Goal: Task Accomplishment & Management: Use online tool/utility

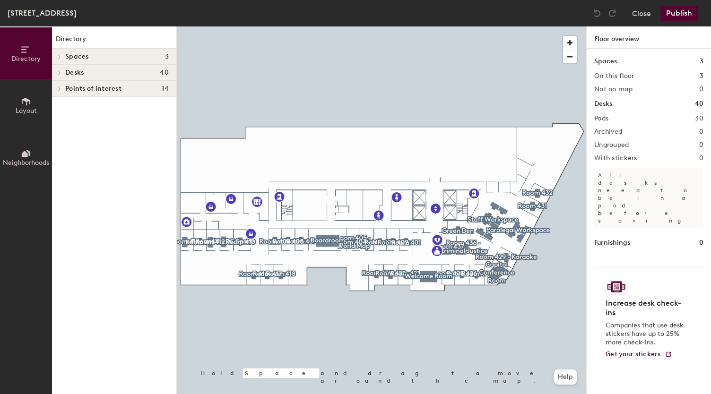
click at [63, 71] on div at bounding box center [59, 72] width 10 height 5
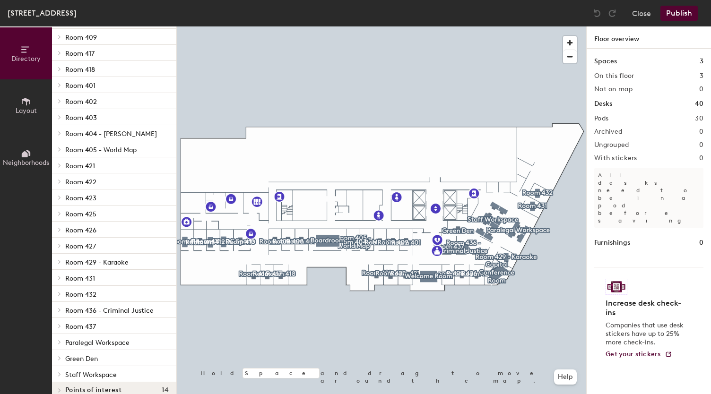
scroll to position [192, 0]
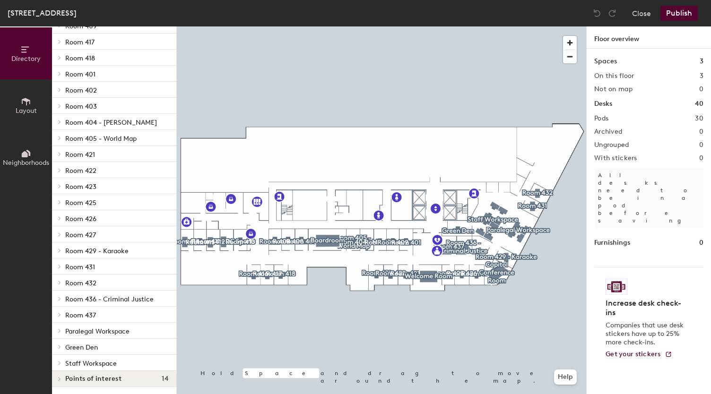
click at [60, 363] on icon at bounding box center [60, 363] width 4 height 5
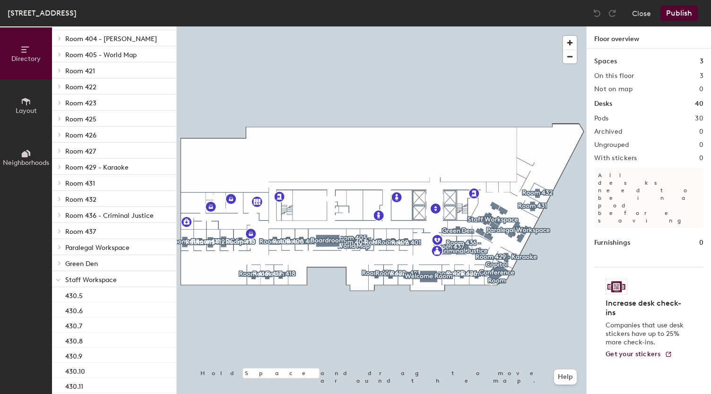
scroll to position [313, 0]
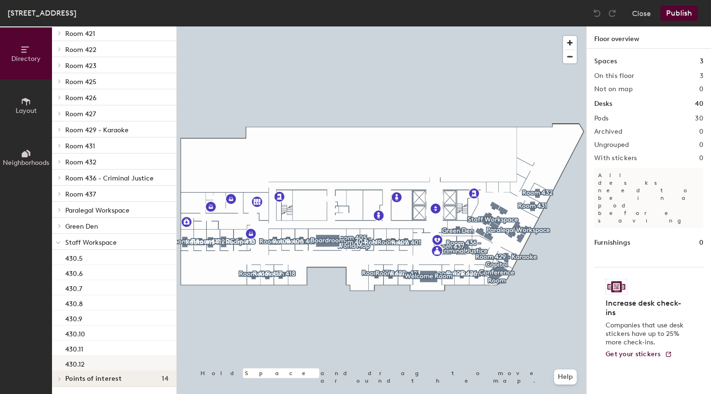
click at [119, 362] on div "430.12" at bounding box center [114, 363] width 124 height 15
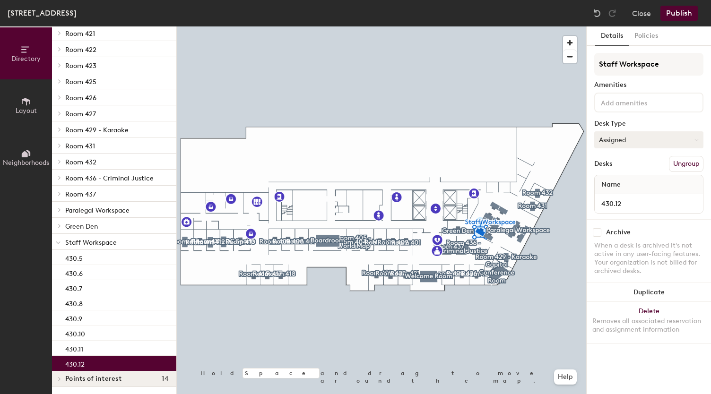
click at [660, 142] on button "Assigned" at bounding box center [648, 139] width 109 height 17
click at [654, 126] on div "Desk Type" at bounding box center [648, 124] width 109 height 8
click at [646, 38] on button "Policies" at bounding box center [646, 35] width 35 height 19
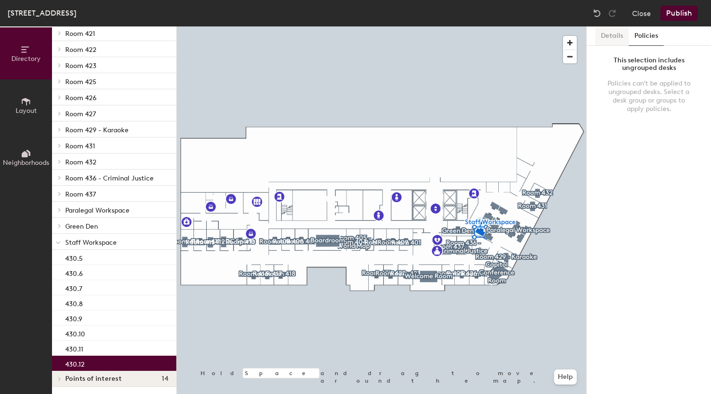
click at [613, 38] on button "Details" at bounding box center [612, 35] width 34 height 19
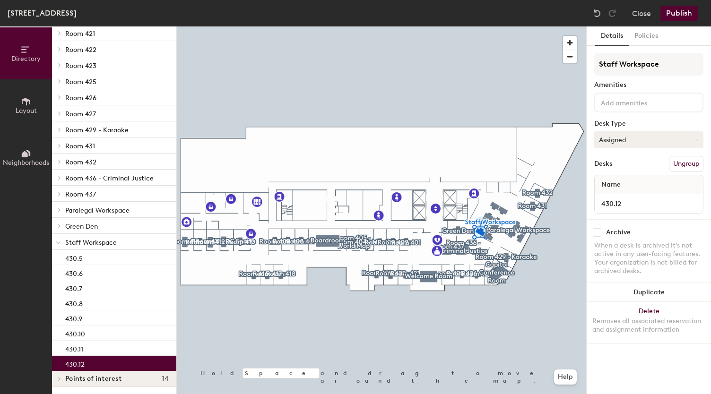
click at [639, 140] on button "Assigned" at bounding box center [648, 139] width 109 height 17
click at [632, 164] on div "Assigned" at bounding box center [642, 169] width 95 height 14
click at [644, 34] on button "Policies" at bounding box center [646, 35] width 35 height 19
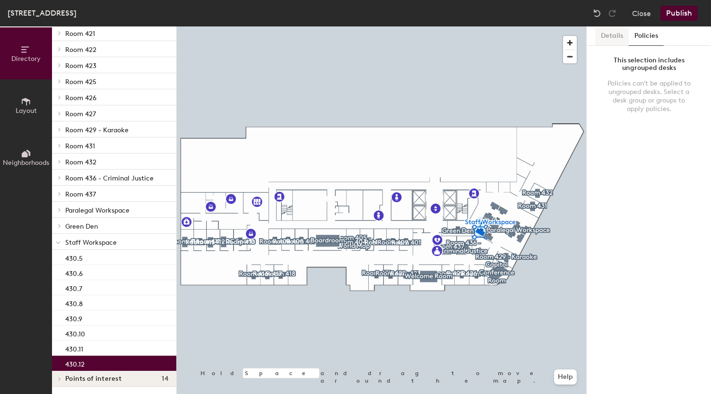
click at [614, 37] on button "Details" at bounding box center [612, 35] width 34 height 19
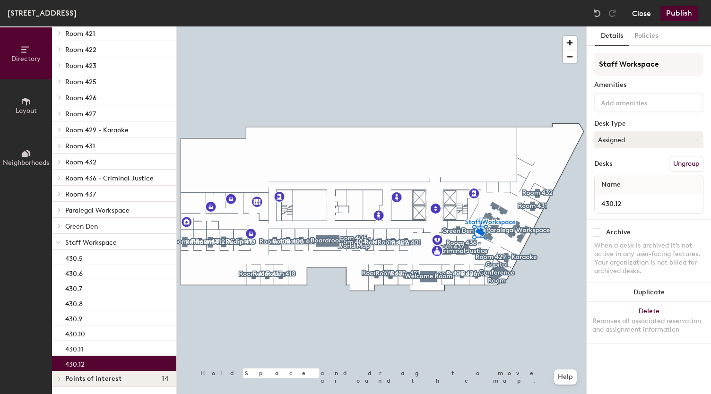
click at [641, 17] on button "Close" at bounding box center [641, 13] width 19 height 15
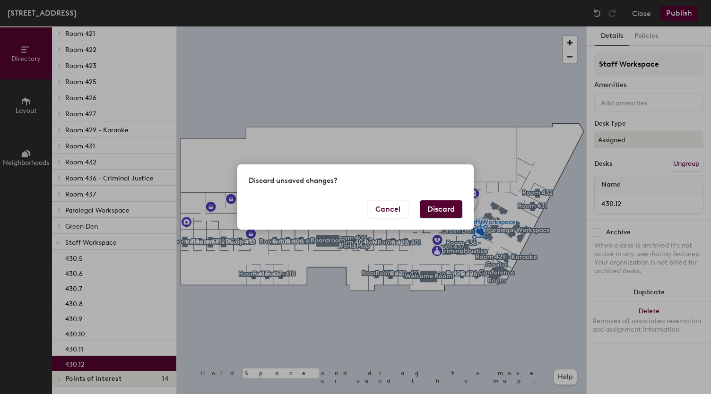
click at [433, 208] on button "Discard" at bounding box center [441, 209] width 43 height 18
